Goal: Task Accomplishment & Management: Manage account settings

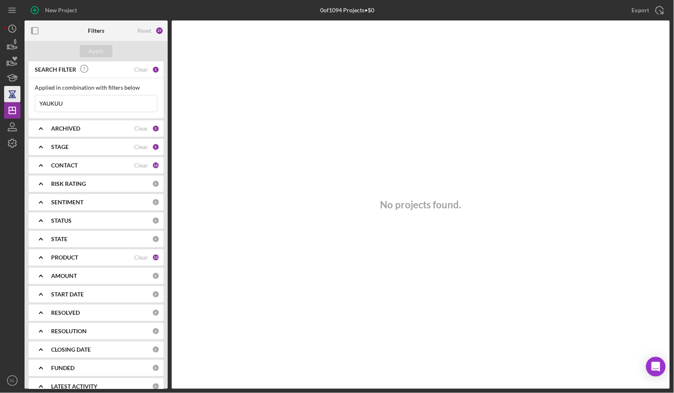
drag, startPoint x: 70, startPoint y: 102, endPoint x: 13, endPoint y: 93, distance: 58.5
click at [13, 93] on div "New Project 0 of 1094 Projects • $0 YAUKUU Export Icon/Export Filters Reset 37 …" at bounding box center [337, 194] width 666 height 389
click at [107, 47] on button "Apply" at bounding box center [96, 51] width 33 height 12
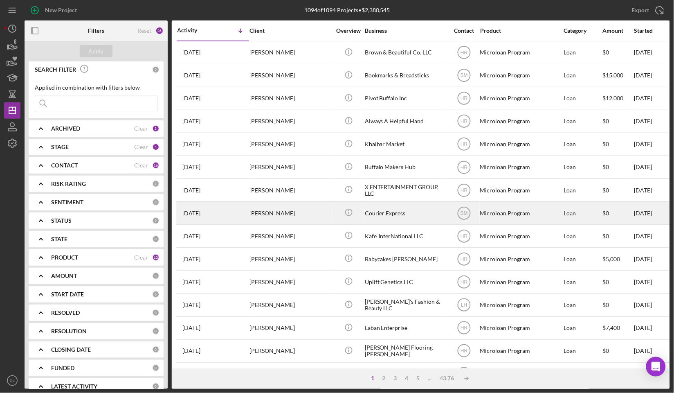
click at [308, 215] on div "Christopher Walker" at bounding box center [291, 213] width 82 height 22
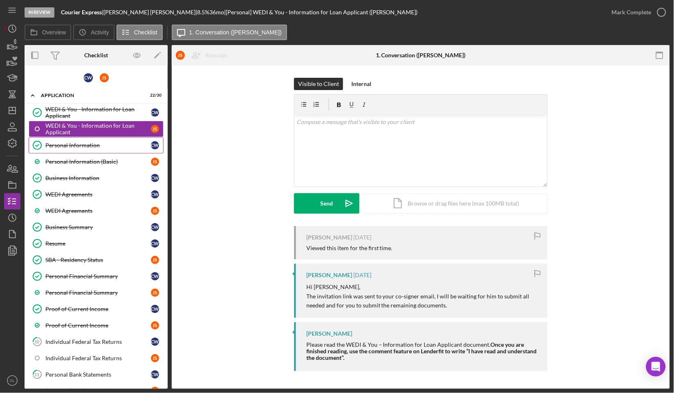
click at [102, 140] on link "Personal Information Personal Information C W" at bounding box center [96, 145] width 135 height 16
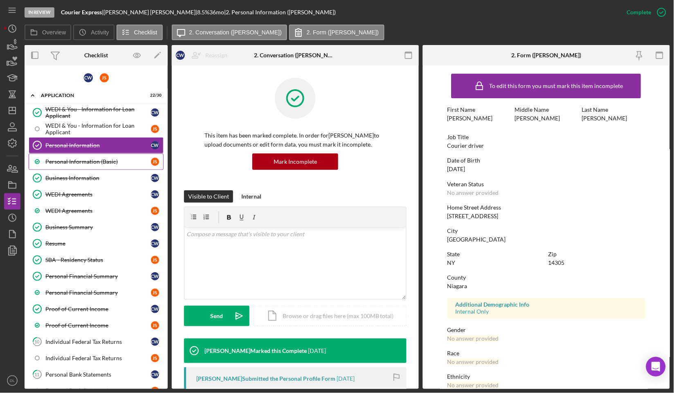
click at [93, 160] on div "Personal Information (Basic)" at bounding box center [98, 161] width 106 height 7
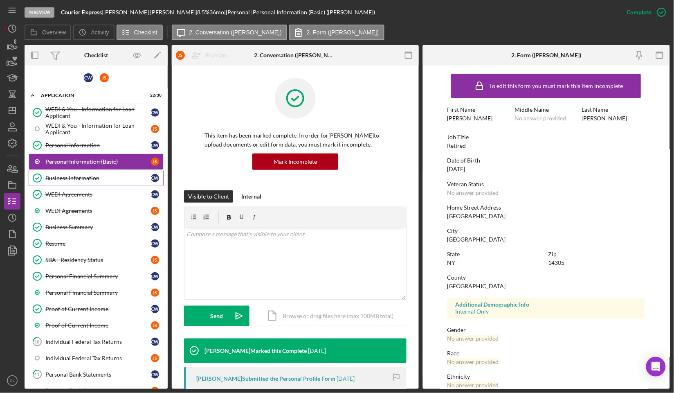
click at [90, 175] on div "Business Information" at bounding box center [98, 178] width 106 height 7
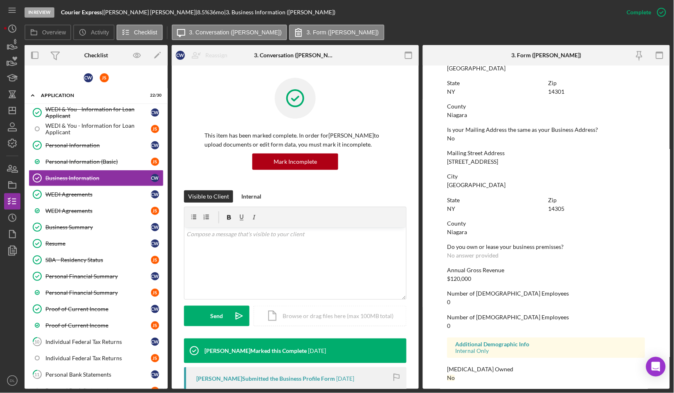
scroll to position [387, 0]
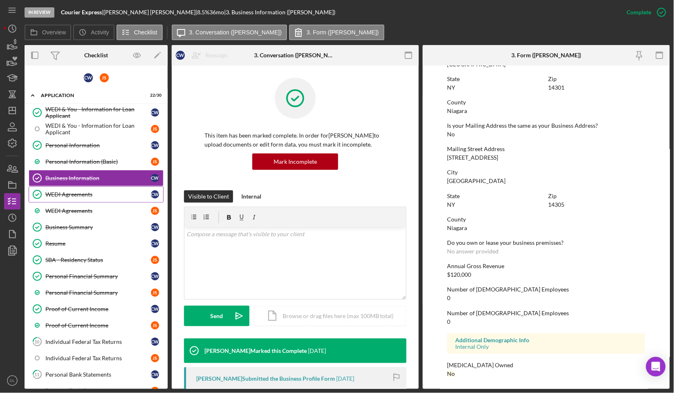
click at [68, 196] on div "WEDI Agreements" at bounding box center [98, 194] width 106 height 7
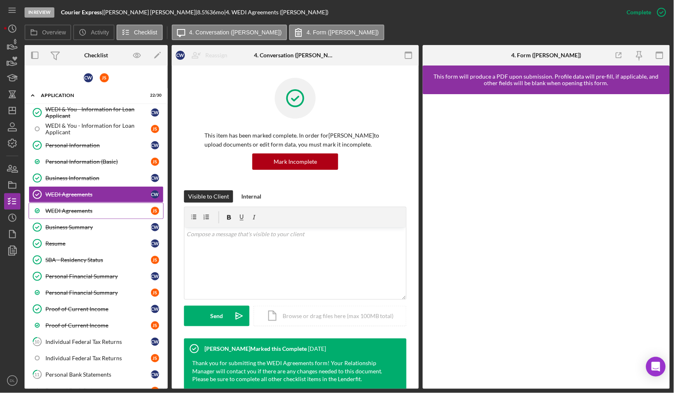
click at [89, 214] on link "WEDI Agreements J S" at bounding box center [96, 211] width 135 height 16
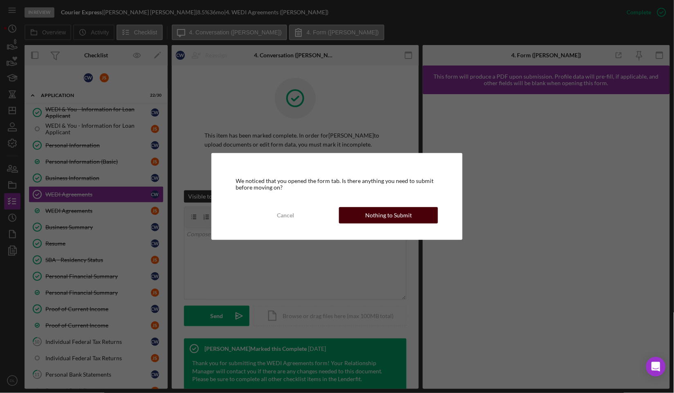
click at [408, 215] on div "Nothing to Submit" at bounding box center [388, 215] width 47 height 16
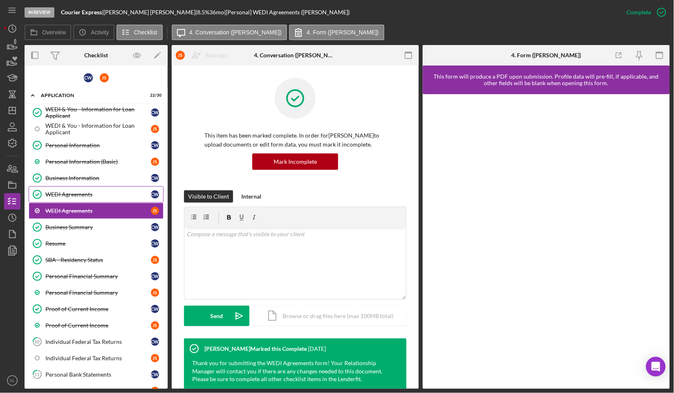
click at [92, 192] on div "WEDI Agreements" at bounding box center [98, 194] width 106 height 7
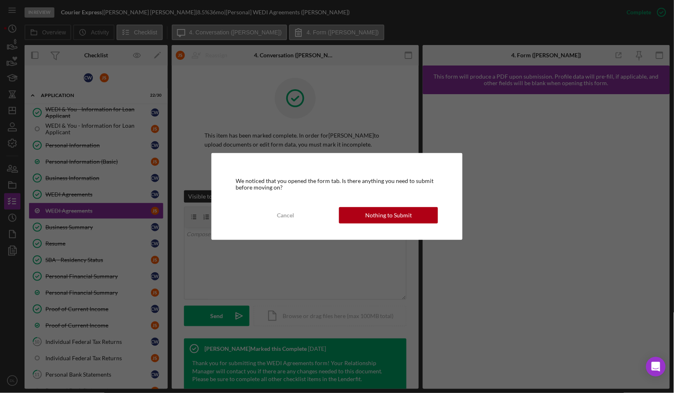
drag, startPoint x: 430, startPoint y: 219, endPoint x: 408, endPoint y: 213, distance: 22.8
click at [430, 219] on button "Nothing to Submit" at bounding box center [388, 215] width 99 height 16
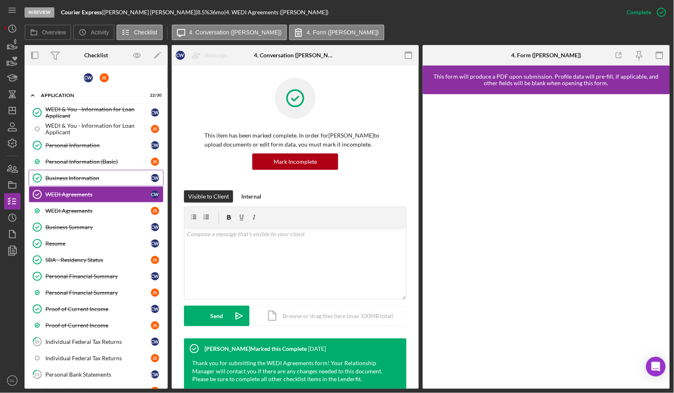
click at [93, 176] on div "Business Information" at bounding box center [98, 178] width 106 height 7
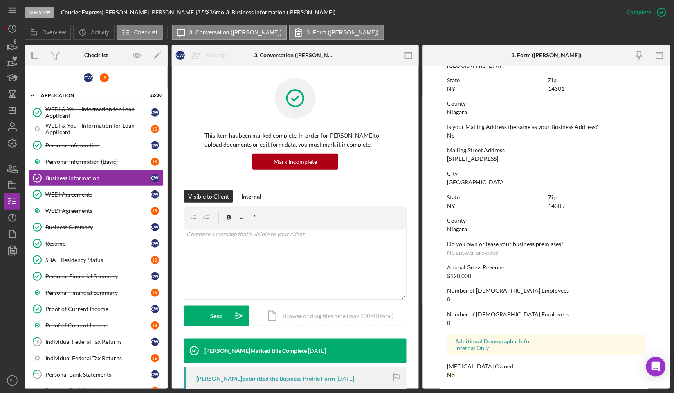
scroll to position [387, 0]
click at [86, 220] on link "Business Summary Business Summary C W" at bounding box center [96, 227] width 135 height 16
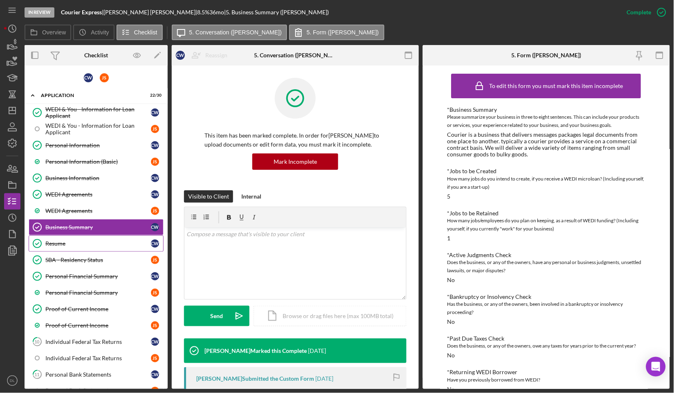
click at [62, 243] on div "Resume" at bounding box center [98, 243] width 106 height 7
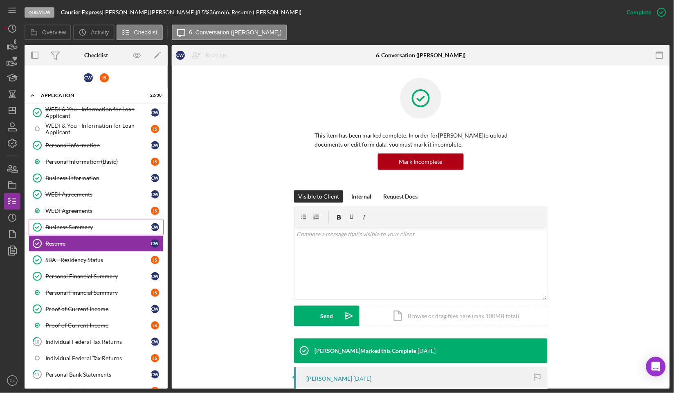
click at [85, 219] on link "Business Summary Business Summary C W" at bounding box center [96, 227] width 135 height 16
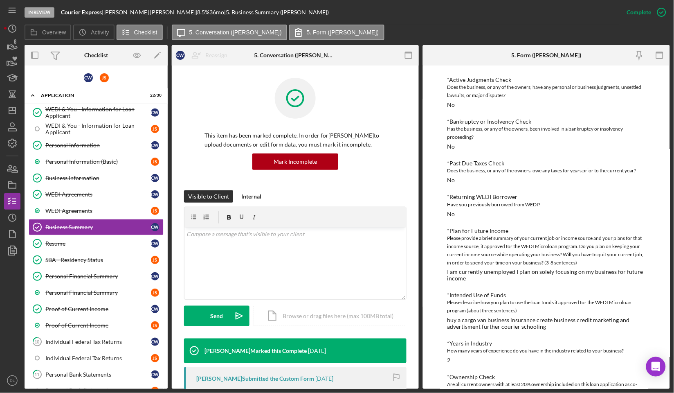
scroll to position [171, 0]
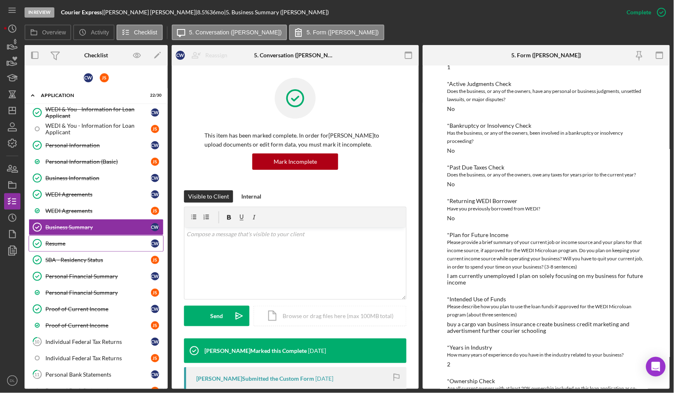
click at [64, 242] on div "Resume" at bounding box center [98, 243] width 106 height 7
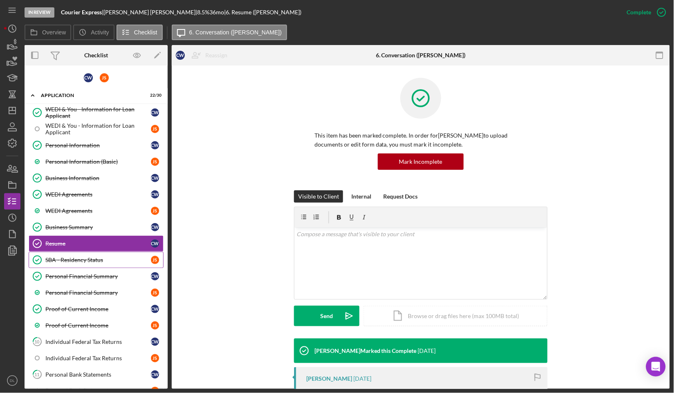
click at [72, 257] on div "SBA - Residency Status" at bounding box center [98, 260] width 106 height 7
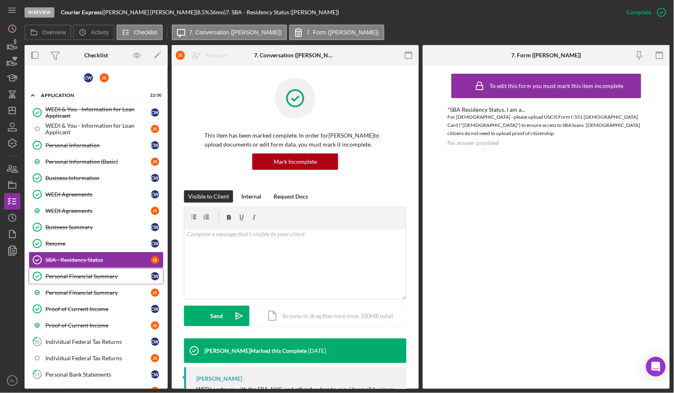
click at [79, 270] on link "Personal Financial Summary Personal Financial Summary C W" at bounding box center [96, 276] width 135 height 16
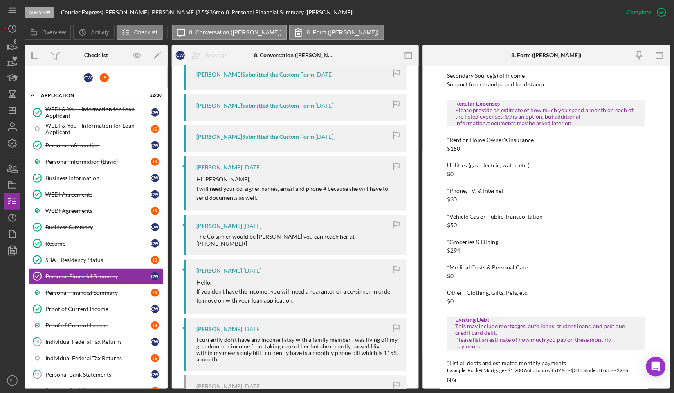
scroll to position [363, 0]
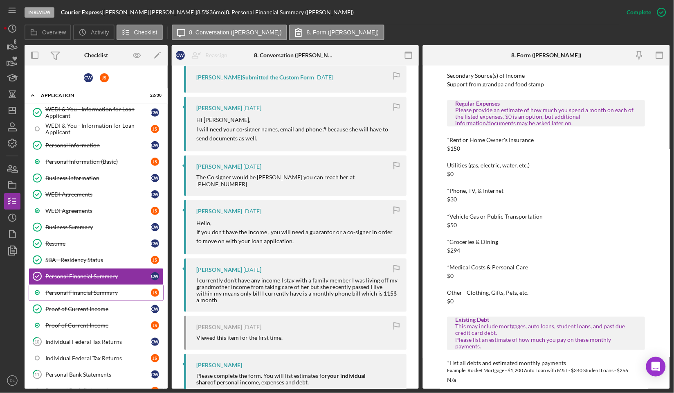
click at [121, 287] on link "Personal Financial Summary J S" at bounding box center [96, 292] width 135 height 16
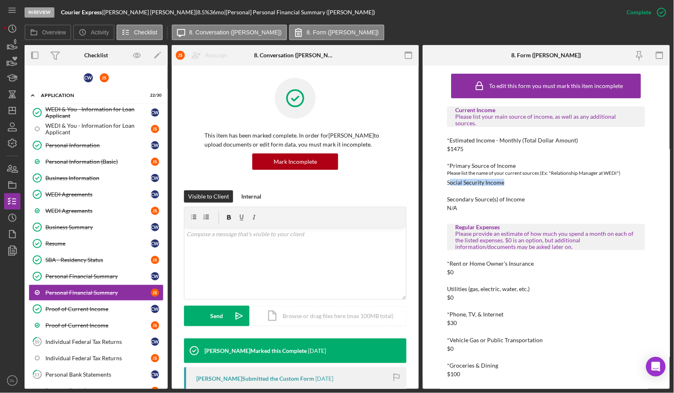
drag, startPoint x: 450, startPoint y: 182, endPoint x: 514, endPoint y: 185, distance: 64.3
click at [514, 185] on div "*Primary Source of Income Please list the name of your current sources (Ex: "Re…" at bounding box center [547, 173] width 198 height 23
drag, startPoint x: 514, startPoint y: 185, endPoint x: 485, endPoint y: 181, distance: 30.1
click at [485, 181] on div "Social Security Income" at bounding box center [476, 182] width 57 height 7
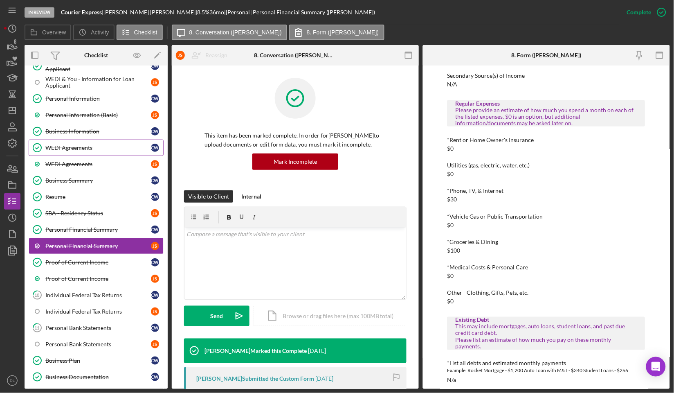
scroll to position [91, 0]
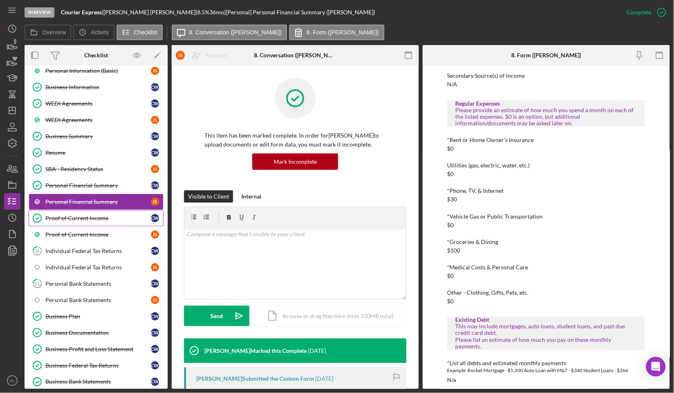
click at [87, 216] on div "Proof of Current Income" at bounding box center [98, 218] width 106 height 7
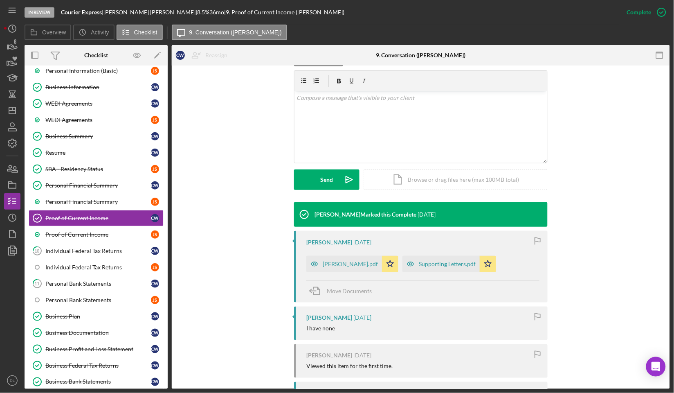
scroll to position [208, 0]
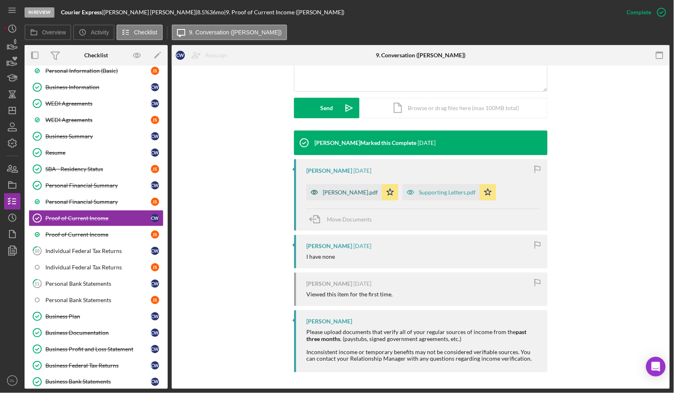
click at [307, 194] on icon "button" at bounding box center [315, 192] width 16 height 16
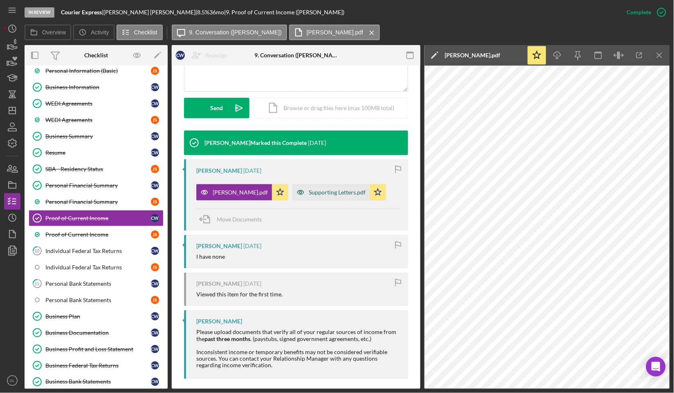
click at [309, 191] on icon "button" at bounding box center [301, 192] width 16 height 16
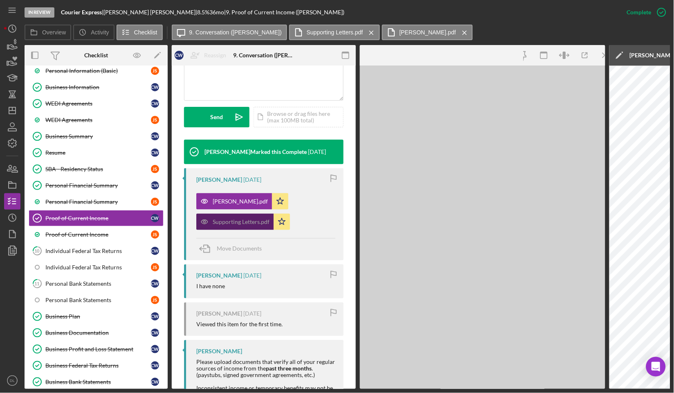
scroll to position [217, 0]
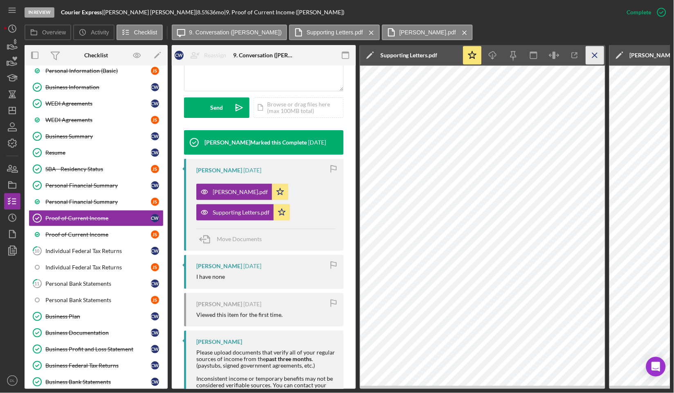
click at [587, 62] on icon "Icon/Menu Close" at bounding box center [595, 55] width 18 height 18
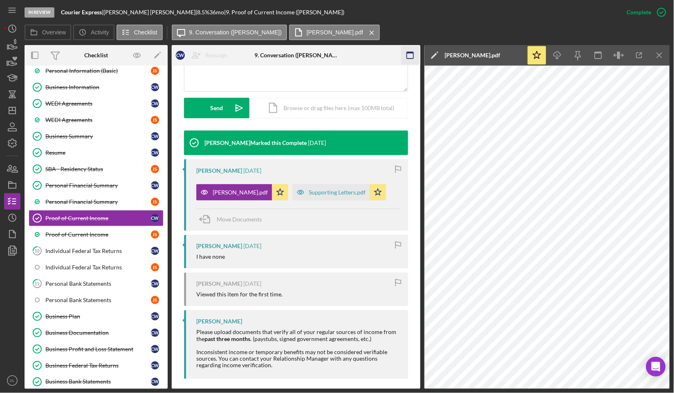
click at [656, 61] on icon "Icon/Menu Close" at bounding box center [660, 55] width 18 height 18
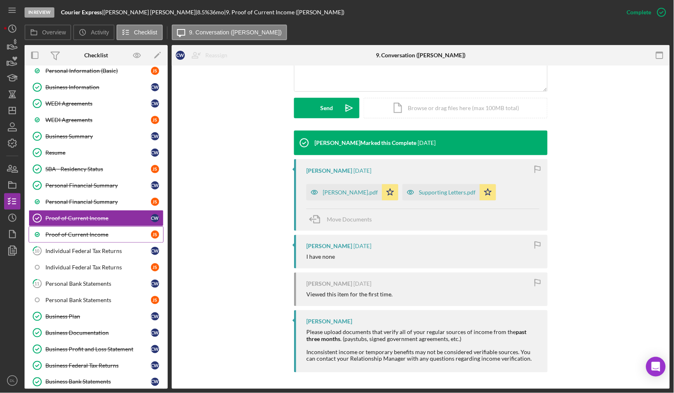
click at [69, 238] on div "Proof of Current Income" at bounding box center [98, 234] width 106 height 7
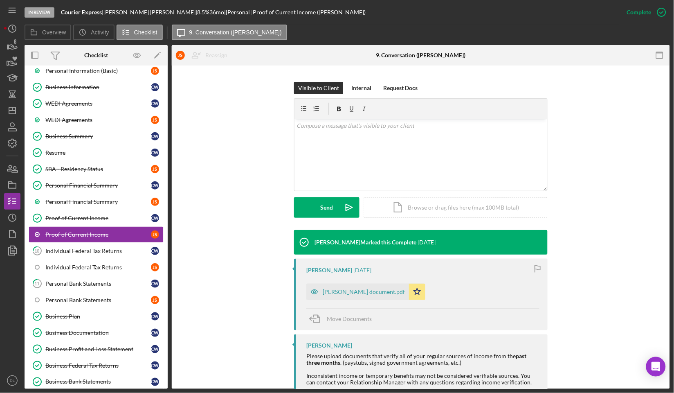
scroll to position [133, 0]
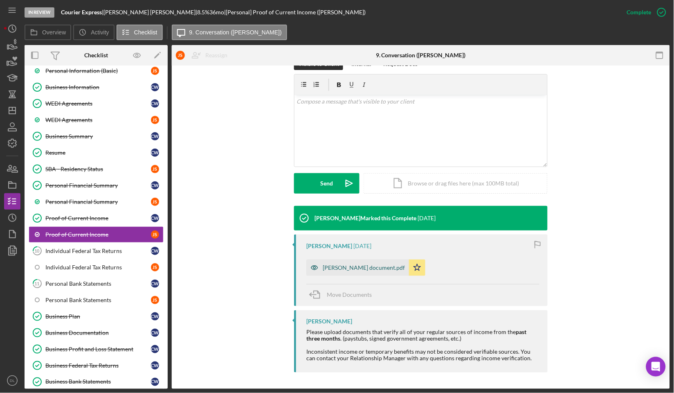
click at [309, 267] on icon "button" at bounding box center [315, 267] width 16 height 16
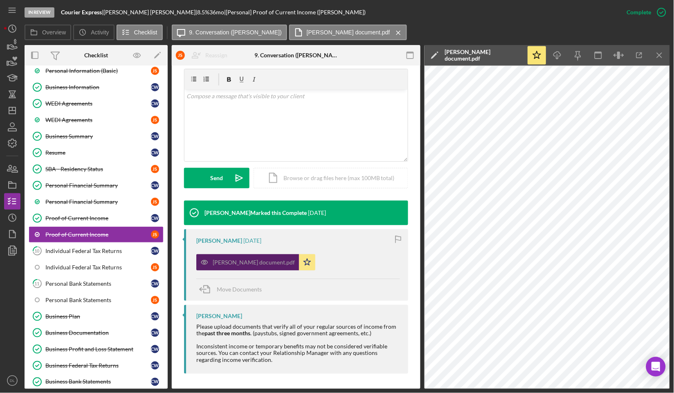
scroll to position [140, 0]
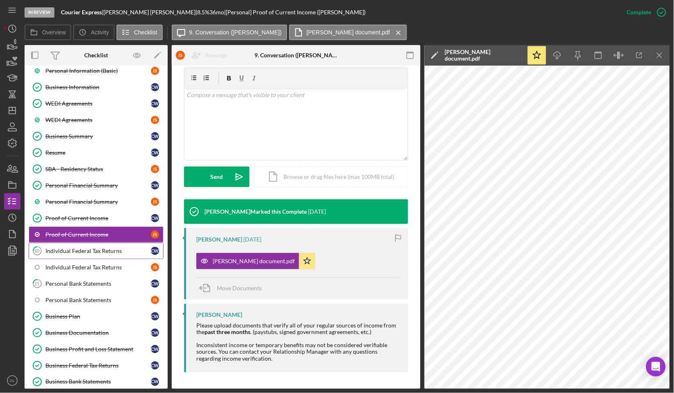
click at [106, 246] on link "10 Individual Federal Tax Returns C W" at bounding box center [96, 251] width 135 height 16
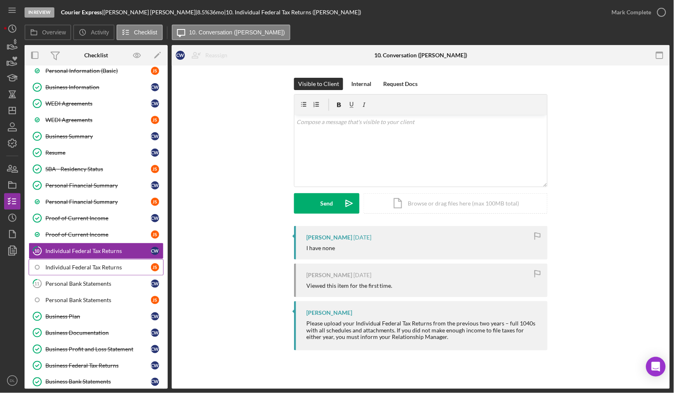
click at [91, 270] on div "Individual Federal Tax Returns" at bounding box center [98, 267] width 106 height 7
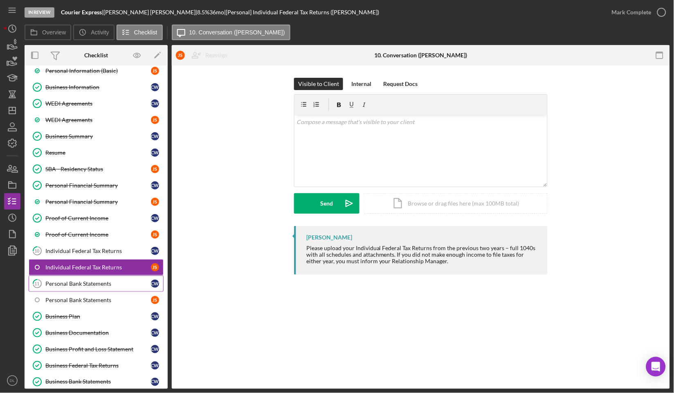
click at [89, 282] on div "Personal Bank Statements" at bounding box center [98, 283] width 106 height 7
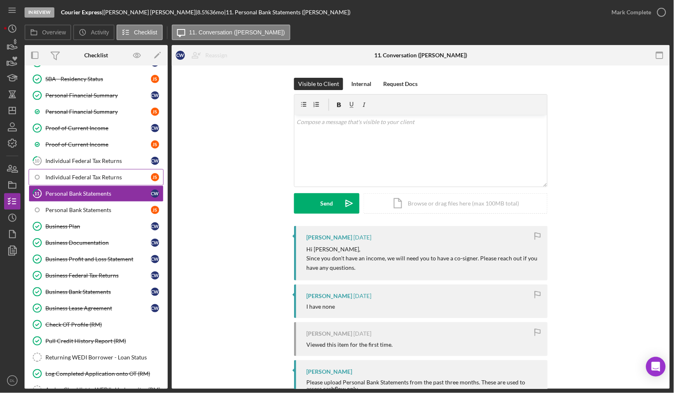
scroll to position [182, 0]
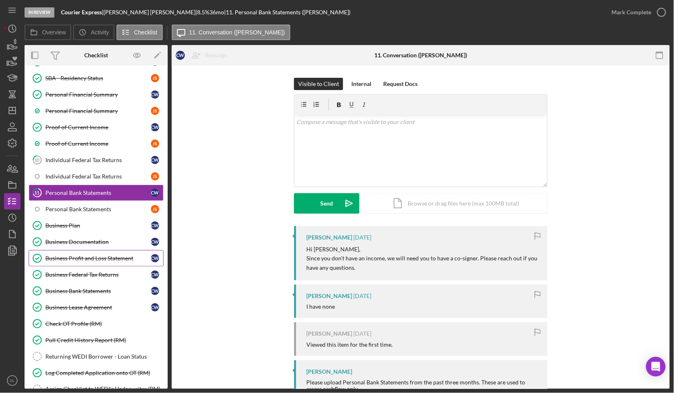
click at [89, 251] on link "Business Profit and Loss Statement Business Profit and Loss Statement C W" at bounding box center [96, 258] width 135 height 16
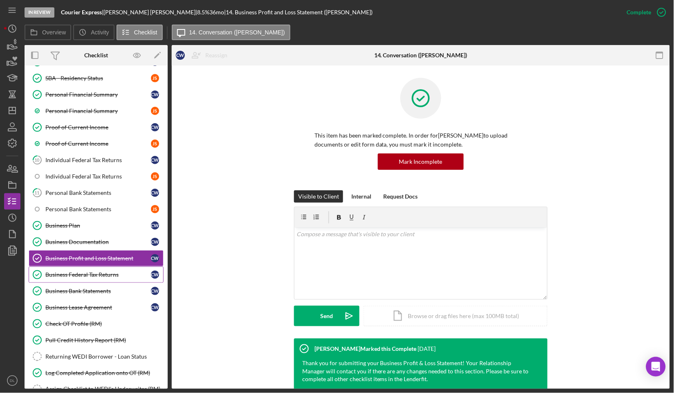
click at [88, 269] on link "Business Federal Tax Returns Business Federal Tax Returns C W" at bounding box center [96, 274] width 135 height 16
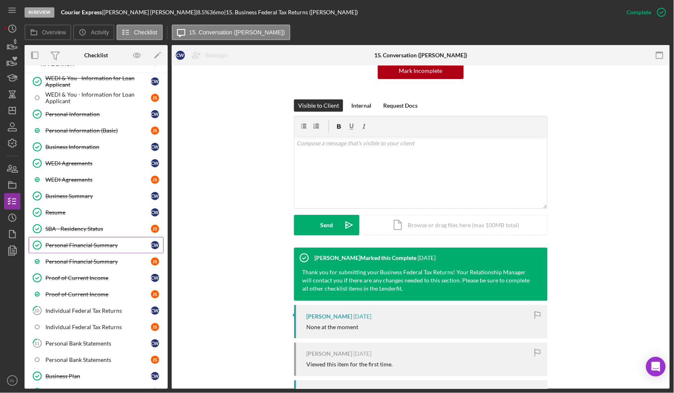
scroll to position [18, 0]
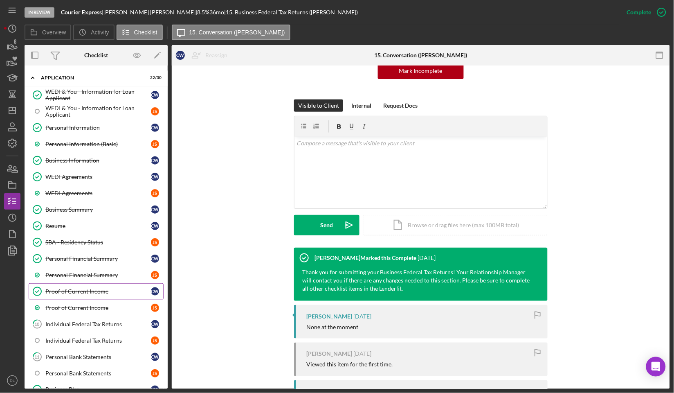
click at [100, 288] on link "Proof of Current Income Proof of Current Income C W" at bounding box center [96, 291] width 135 height 16
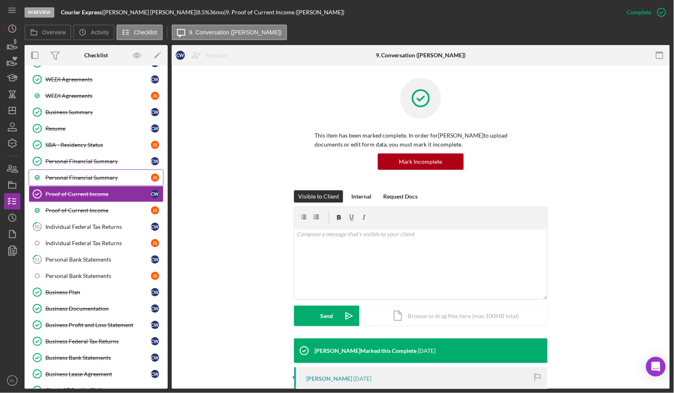
scroll to position [136, 0]
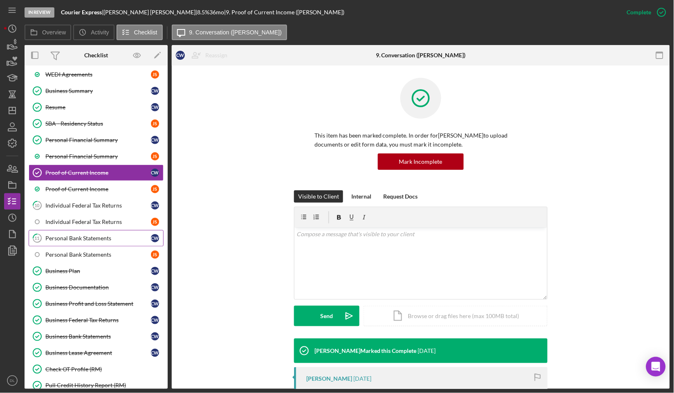
click at [103, 234] on link "11 Personal Bank Statements C W" at bounding box center [96, 238] width 135 height 16
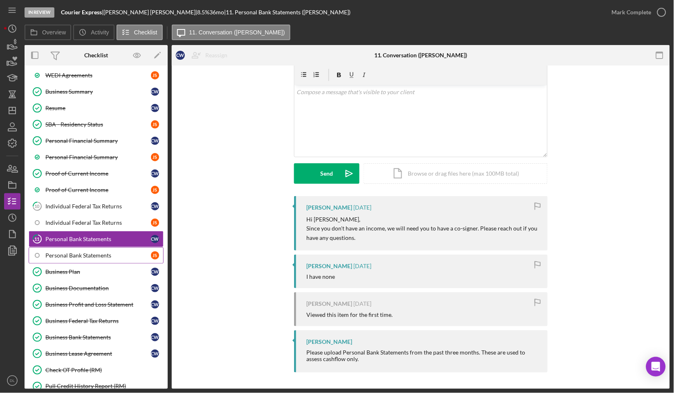
scroll to position [136, 0]
click at [93, 257] on div "Personal Bank Statements" at bounding box center [98, 254] width 106 height 7
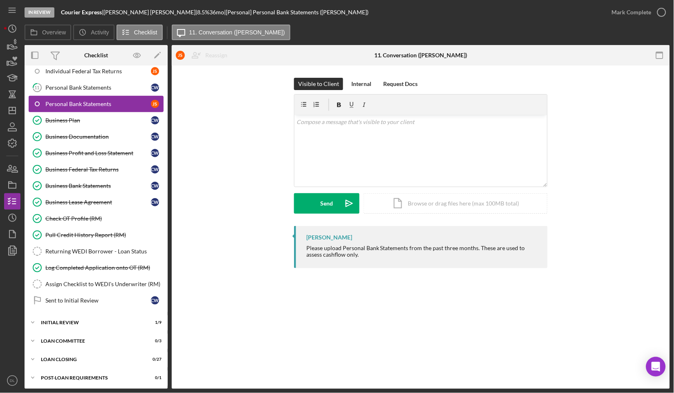
scroll to position [291, 0]
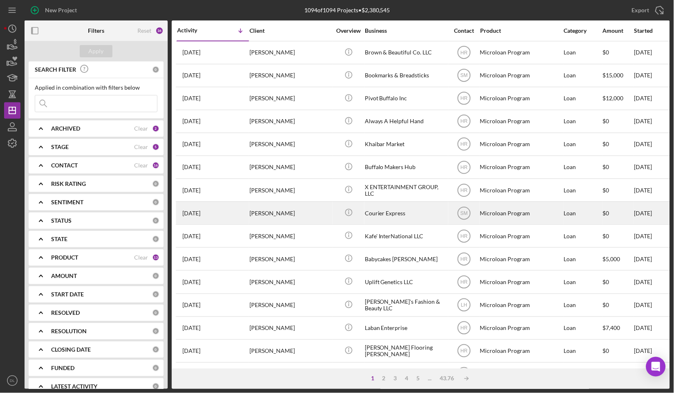
click at [299, 221] on div "[PERSON_NAME]" at bounding box center [291, 213] width 82 height 22
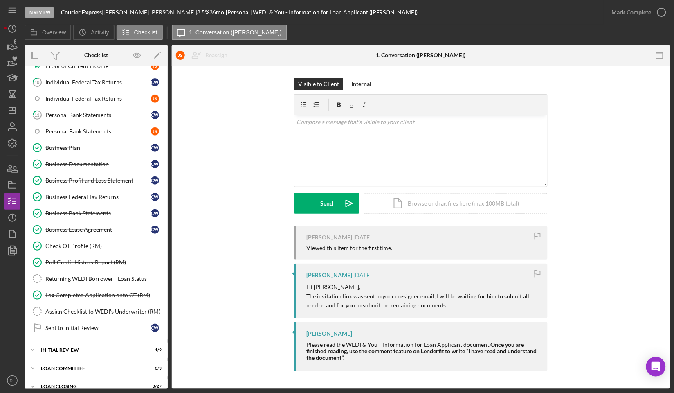
scroll to position [291, 0]
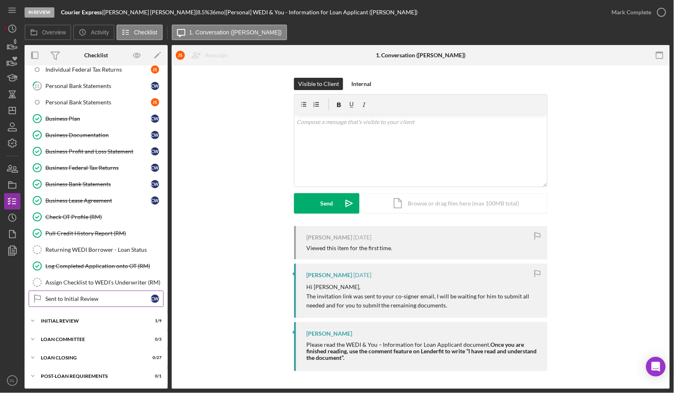
drag, startPoint x: 52, startPoint y: 314, endPoint x: 54, endPoint y: 293, distance: 20.5
click at [52, 314] on div "Icon/Expander Initial Review 1 / 9" at bounding box center [96, 321] width 143 height 16
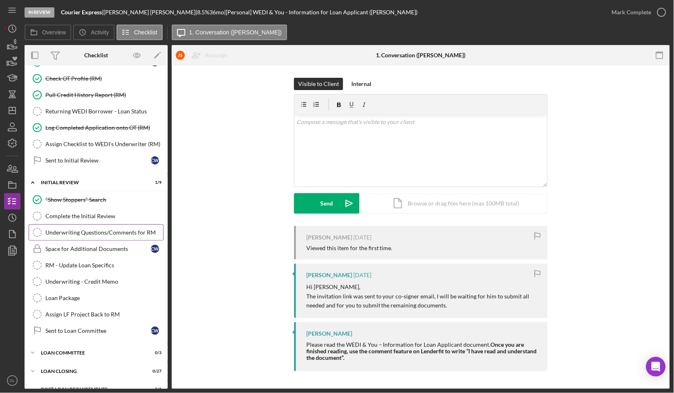
scroll to position [443, 0]
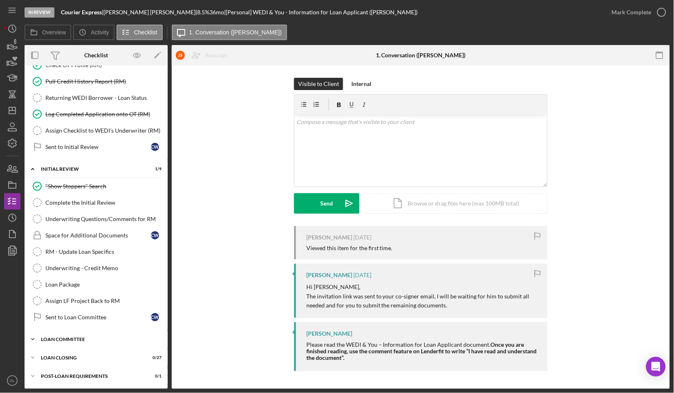
click at [72, 332] on div "Icon/Expander Loan Committee 0 / 3" at bounding box center [96, 339] width 143 height 16
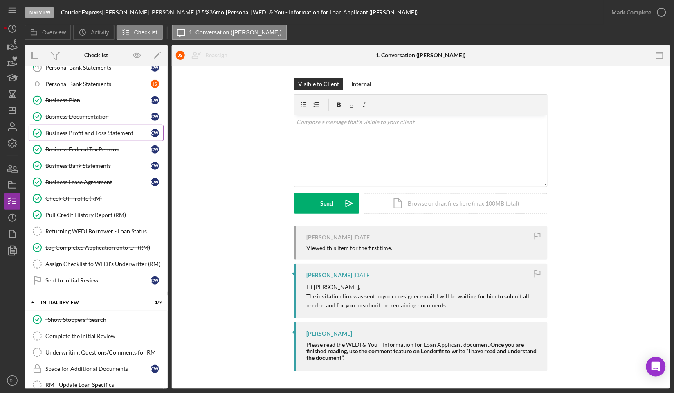
scroll to position [216, 0]
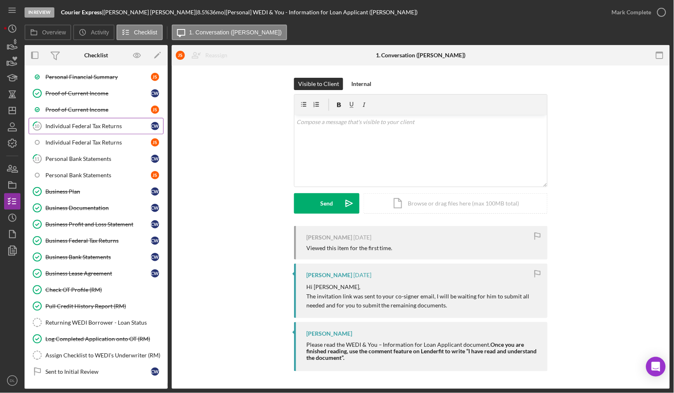
click at [64, 129] on div "Individual Federal Tax Returns" at bounding box center [98, 126] width 106 height 7
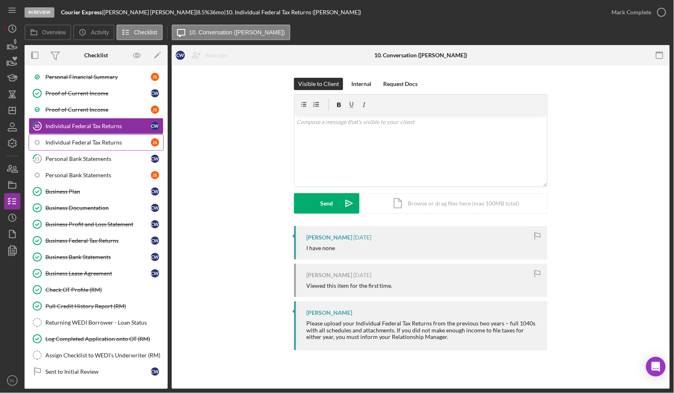
click at [63, 135] on link "Individual Federal Tax Returns J S" at bounding box center [96, 142] width 135 height 16
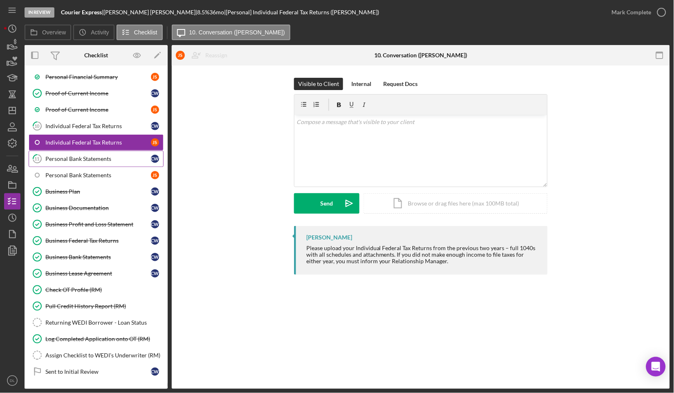
click at [68, 158] on div "Personal Bank Statements" at bounding box center [98, 159] width 106 height 7
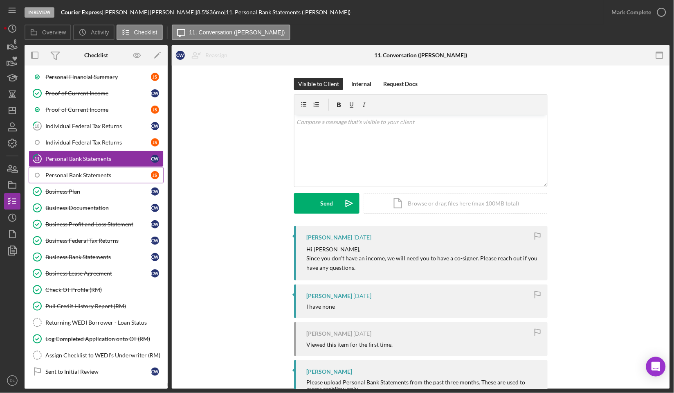
click at [83, 169] on link "Personal Bank Statements J S" at bounding box center [96, 175] width 135 height 16
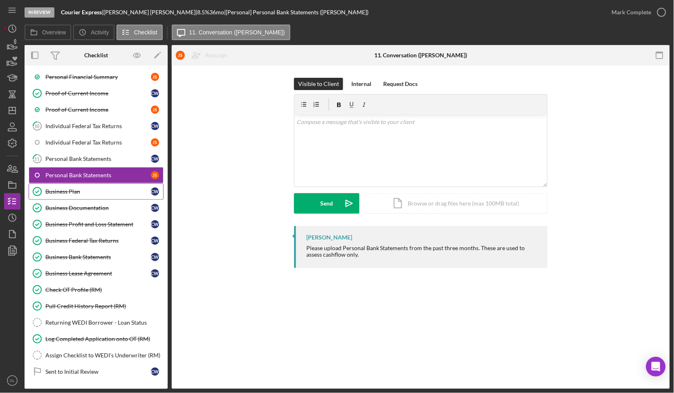
click at [87, 188] on link "Business Plan Business Plan C W" at bounding box center [96, 191] width 135 height 16
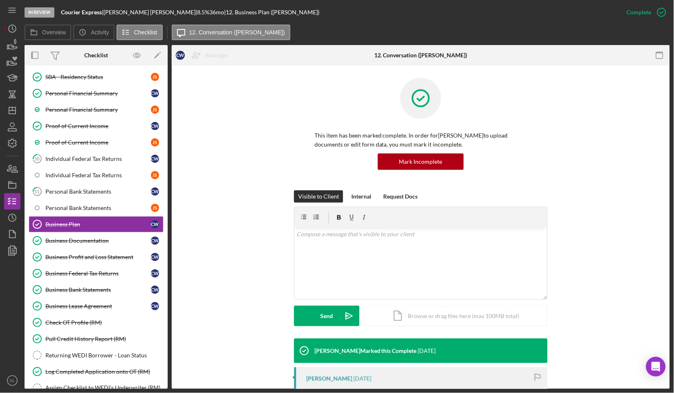
scroll to position [227, 0]
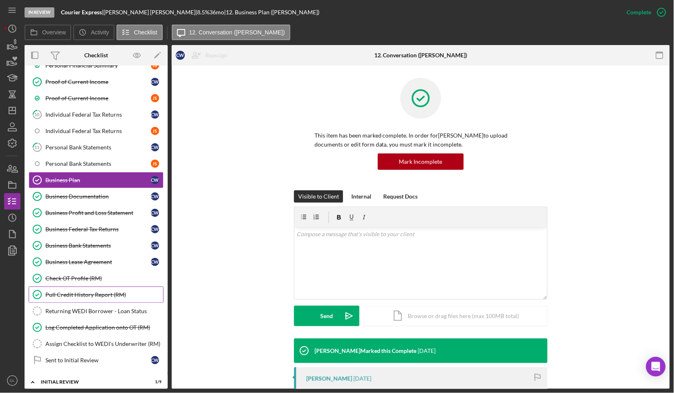
click at [101, 298] on div "Pull Credit History Report (RM)" at bounding box center [104, 294] width 118 height 7
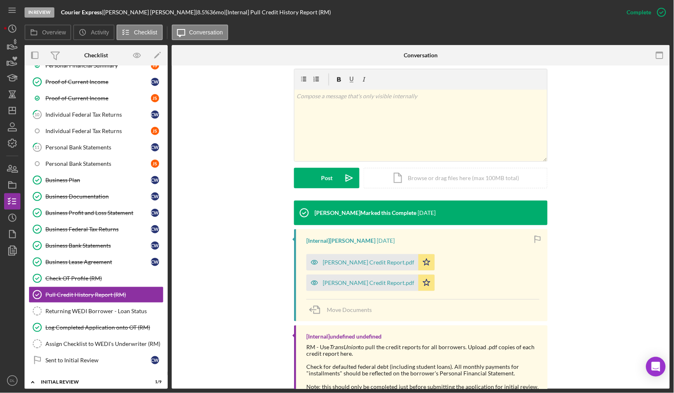
scroll to position [129, 0]
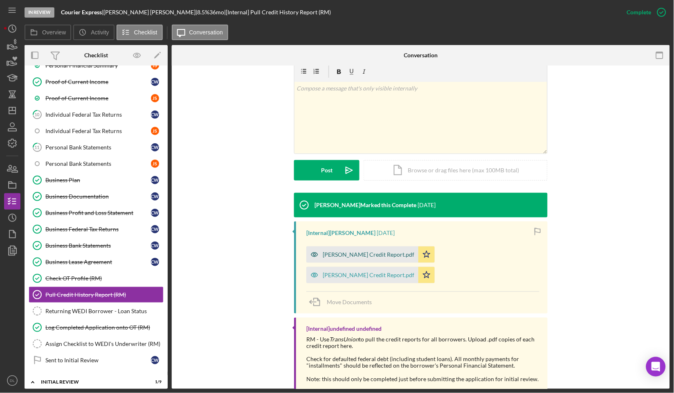
click at [312, 255] on icon "button" at bounding box center [315, 254] width 16 height 16
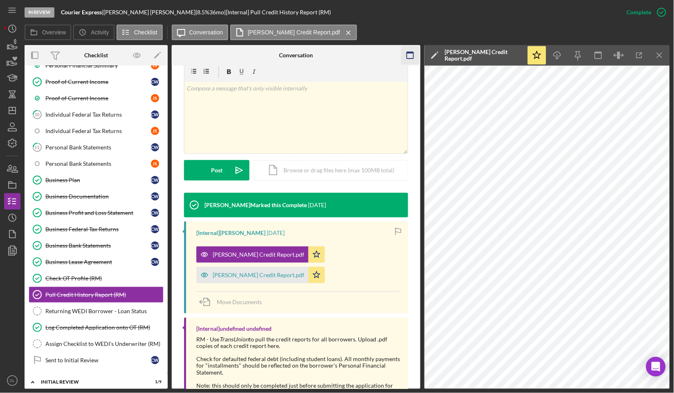
click at [410, 59] on rect "button" at bounding box center [410, 55] width 7 height 7
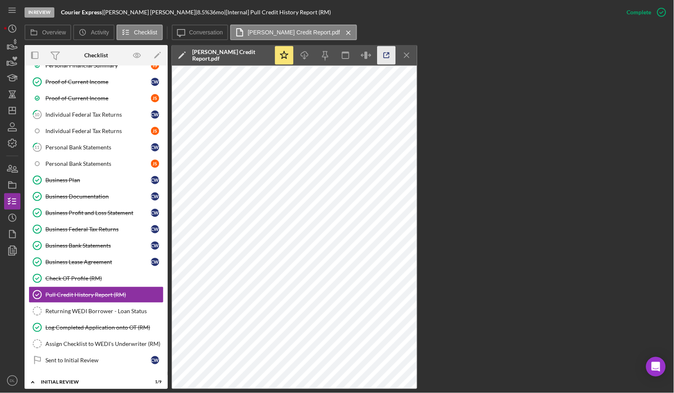
click at [389, 59] on icon "button" at bounding box center [387, 55] width 18 height 18
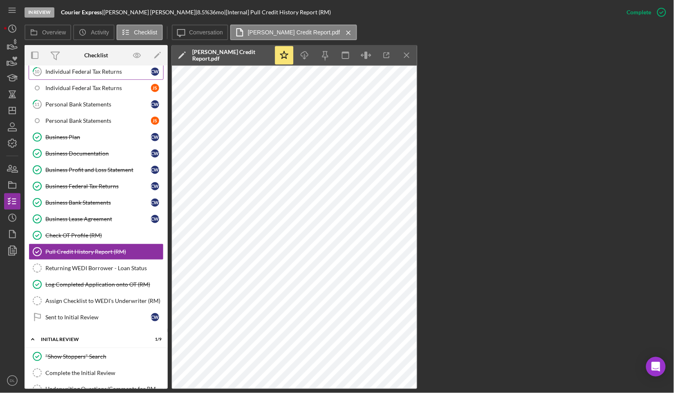
scroll to position [273, 0]
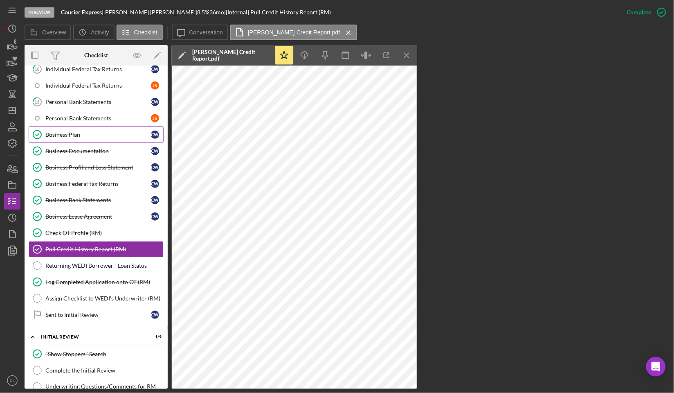
click at [73, 134] on div "Business Plan" at bounding box center [98, 134] width 106 height 7
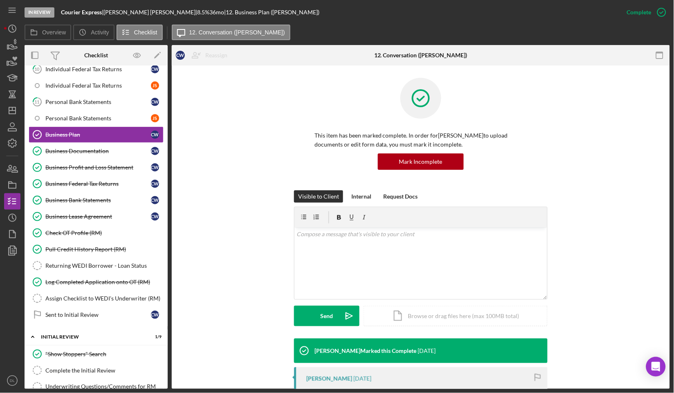
scroll to position [182, 0]
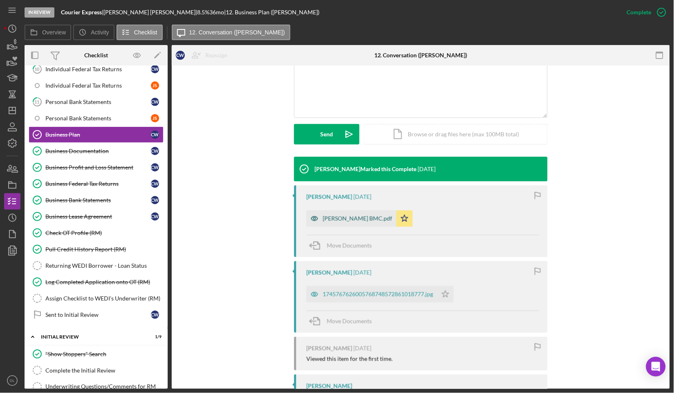
click at [313, 213] on icon "button" at bounding box center [315, 218] width 16 height 16
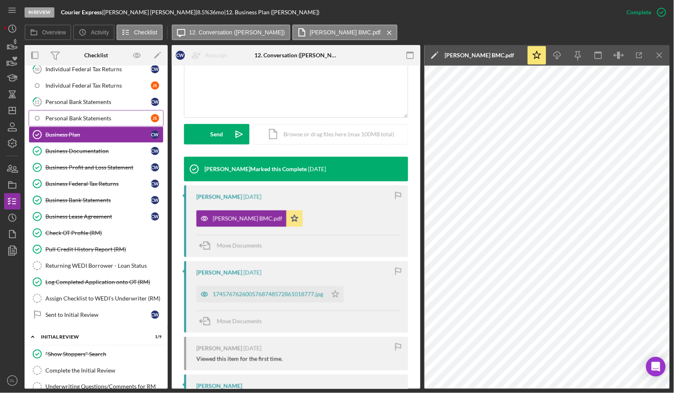
click at [95, 113] on link "Personal Bank Statements J S" at bounding box center [96, 118] width 135 height 16
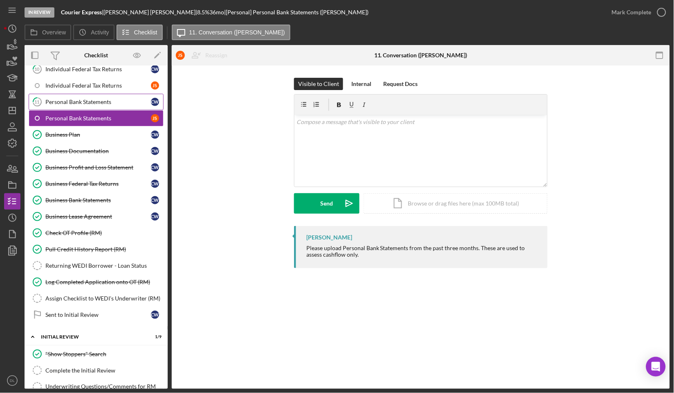
click at [71, 100] on div "Personal Bank Statements" at bounding box center [98, 102] width 106 height 7
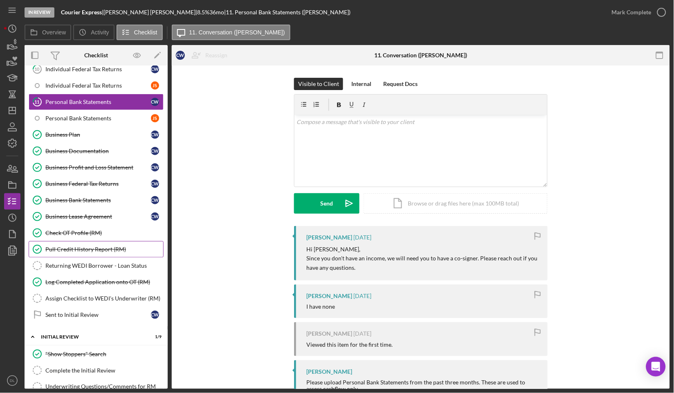
click at [90, 250] on div "Pull Credit History Report (RM)" at bounding box center [104, 249] width 118 height 7
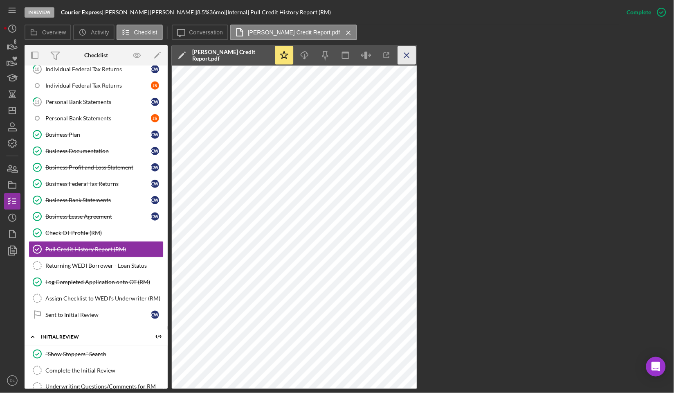
click at [404, 62] on icon "Icon/Menu Close" at bounding box center [407, 55] width 18 height 18
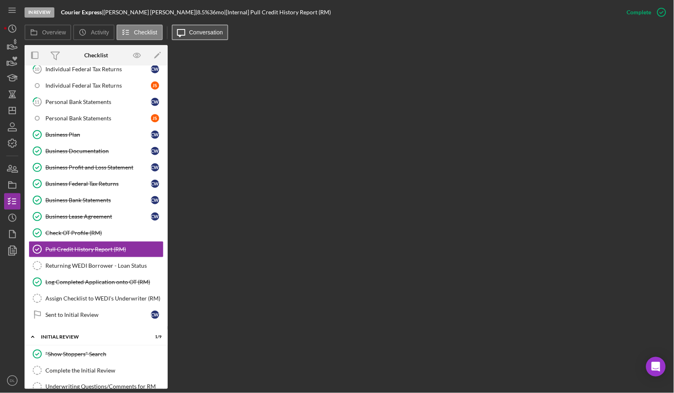
click at [198, 37] on button "Icon/Message Conversation" at bounding box center [200, 33] width 57 height 16
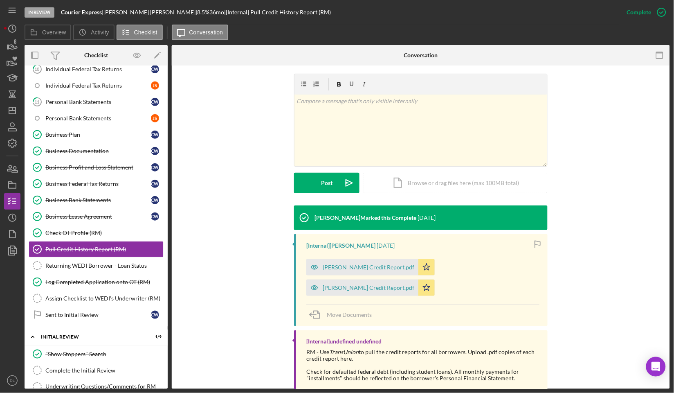
scroll to position [129, 0]
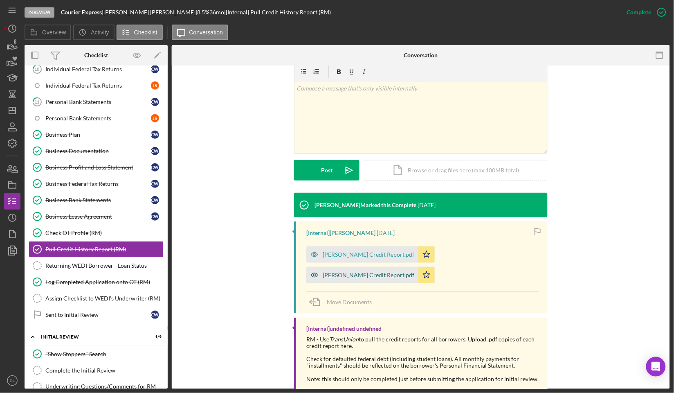
click at [318, 254] on icon "button" at bounding box center [314, 254] width 7 height 4
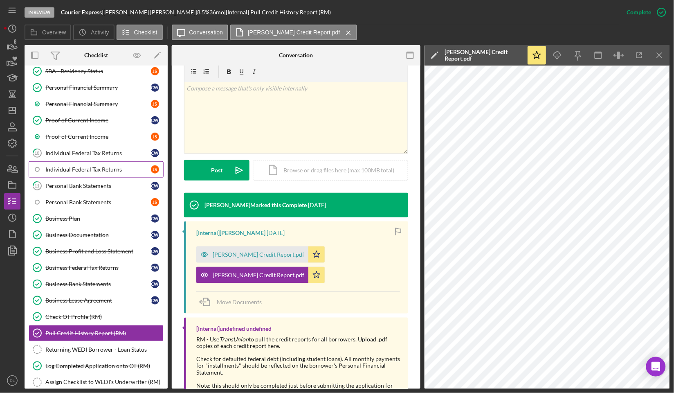
scroll to position [182, 0]
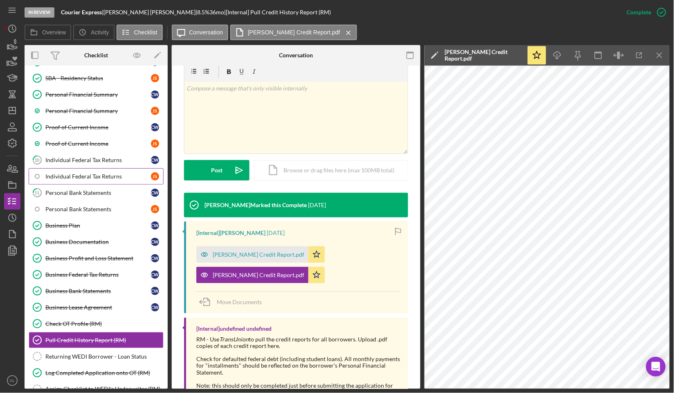
click at [107, 178] on div "Individual Federal Tax Returns" at bounding box center [98, 176] width 106 height 7
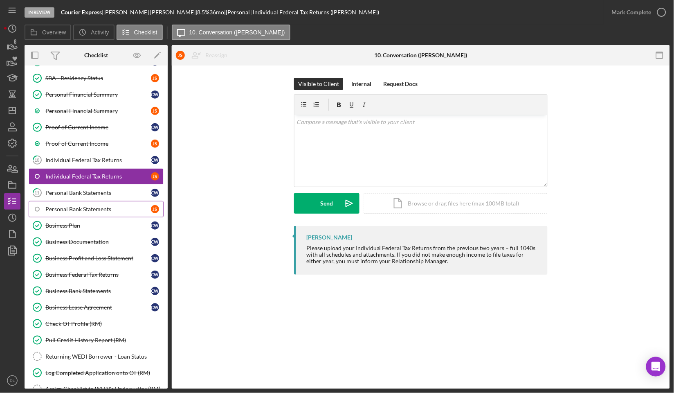
click at [105, 202] on link "Personal Bank Statements J S" at bounding box center [96, 209] width 135 height 16
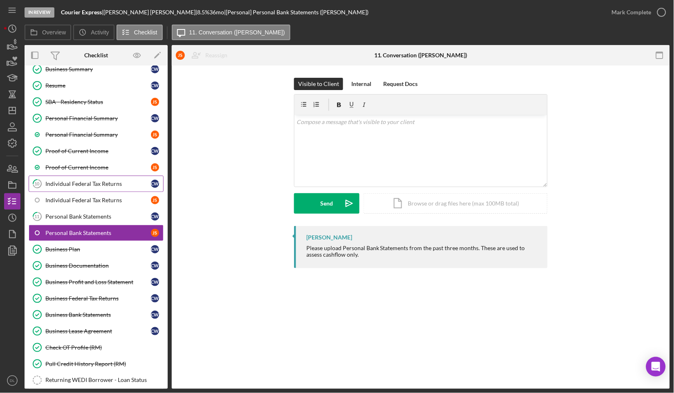
scroll to position [136, 0]
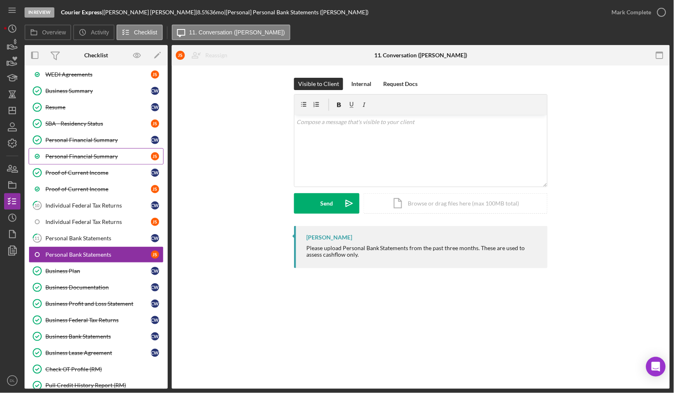
click at [106, 154] on div "Personal Financial Summary" at bounding box center [98, 156] width 106 height 7
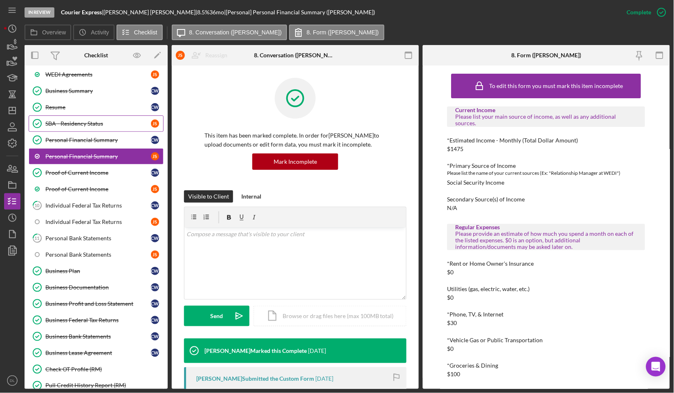
click at [93, 123] on div "SBA - Residency Status" at bounding box center [98, 123] width 106 height 7
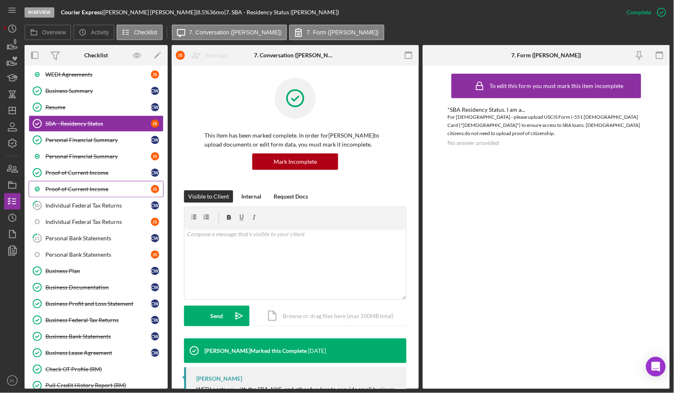
click at [104, 185] on link "Proof of Current Income J S" at bounding box center [96, 189] width 135 height 16
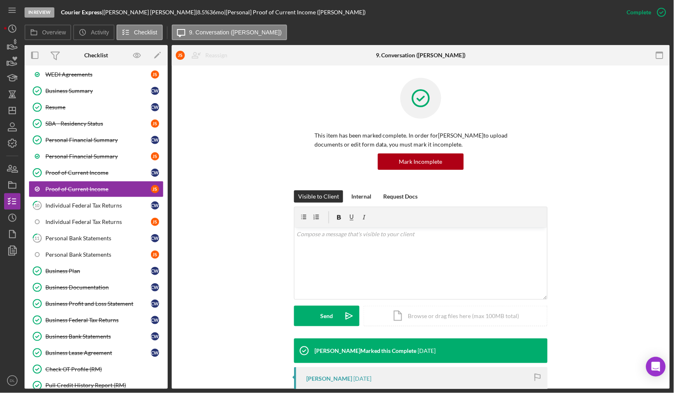
scroll to position [133, 0]
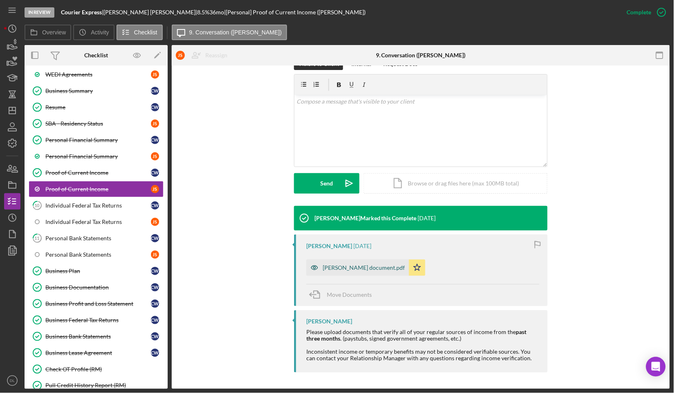
click at [313, 268] on icon "button" at bounding box center [314, 267] width 2 height 2
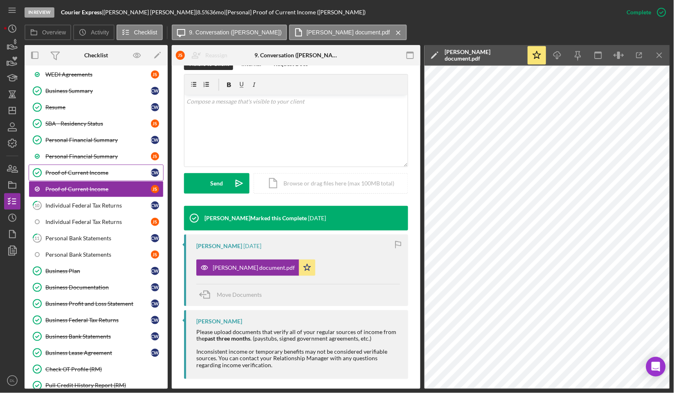
click at [121, 175] on div "Proof of Current Income" at bounding box center [98, 172] width 106 height 7
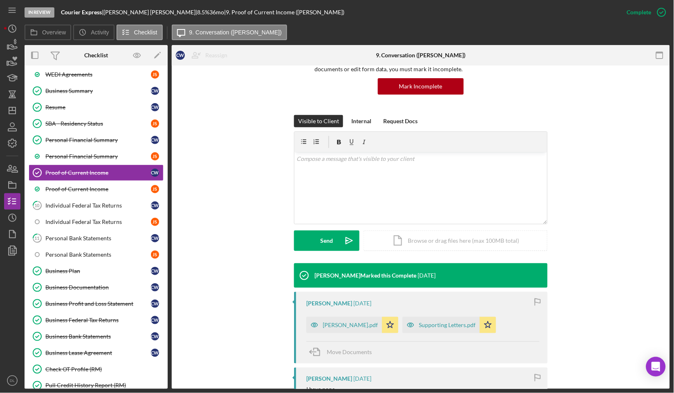
scroll to position [182, 0]
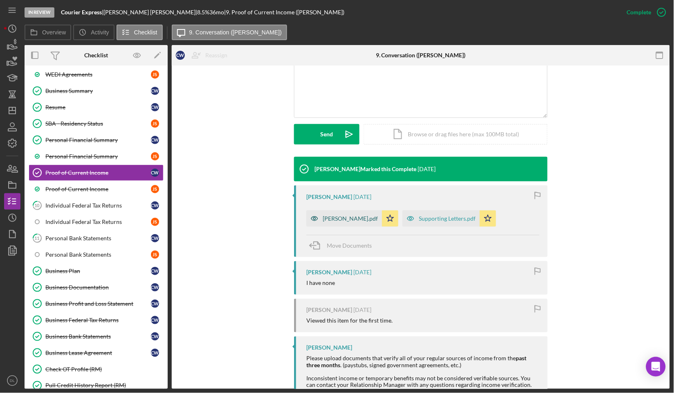
click at [316, 221] on icon "button" at bounding box center [315, 218] width 16 height 16
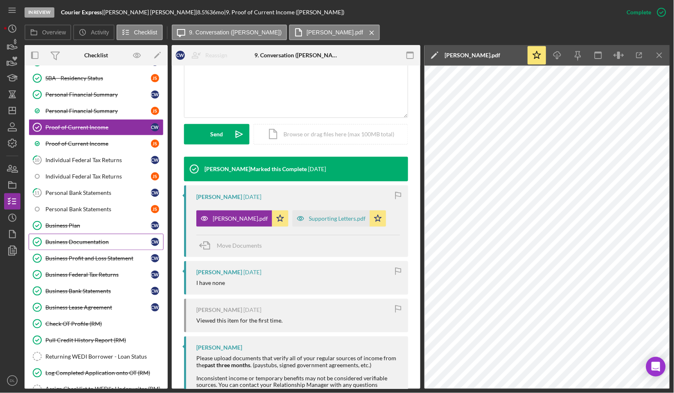
scroll to position [0, 0]
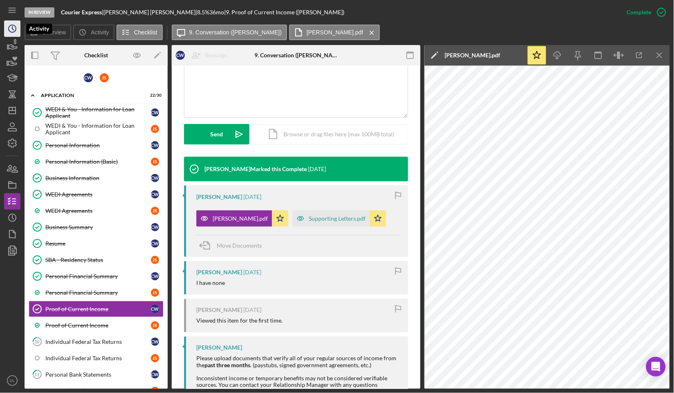
click at [15, 25] on icon "Icon/History" at bounding box center [12, 28] width 20 height 20
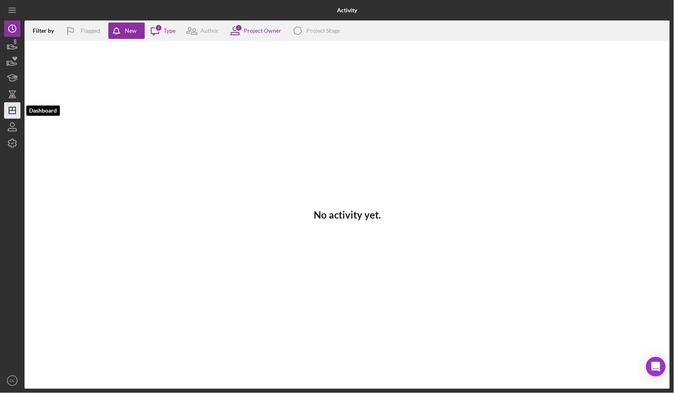
click at [17, 106] on icon "Icon/Dashboard" at bounding box center [12, 110] width 20 height 20
